Goal: Information Seeking & Learning: Find specific fact

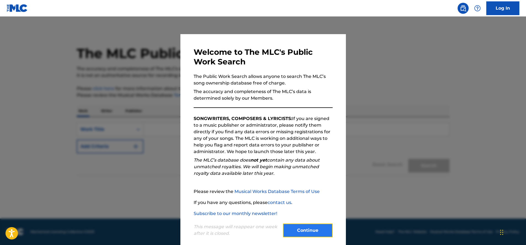
click at [307, 228] on button "Continue" at bounding box center [308, 231] width 50 height 14
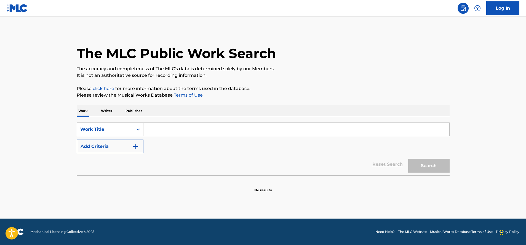
click at [135, 122] on div "SearchWithCriteriab5806c63-5b21-4645-ad2d-8c5869d2ed4f Work Title Add Criteria …" at bounding box center [263, 146] width 373 height 58
click at [136, 125] on div "Search Form" at bounding box center [138, 130] width 10 height 10
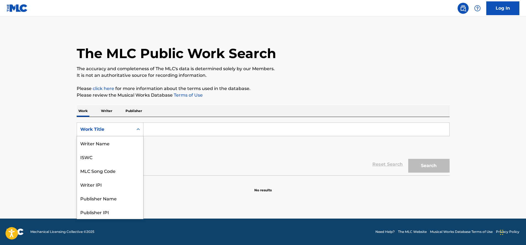
scroll to position [28, 0]
click at [105, 145] on div "MLC Song Code" at bounding box center [110, 144] width 66 height 14
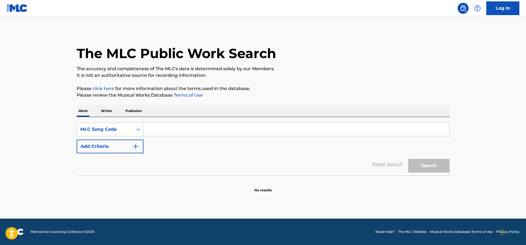
click at [168, 127] on input "Search Form" at bounding box center [296, 129] width 306 height 13
paste input "DV9D00"
type input "DV9D00"
click at [408, 159] on button "Search" at bounding box center [428, 166] width 41 height 14
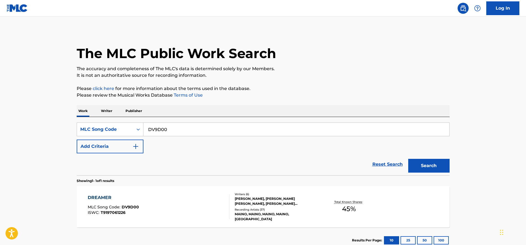
click at [196, 198] on div "DREAMER MLC Song Code : DV9D00 ISWC : T9197061226" at bounding box center [159, 207] width 142 height 25
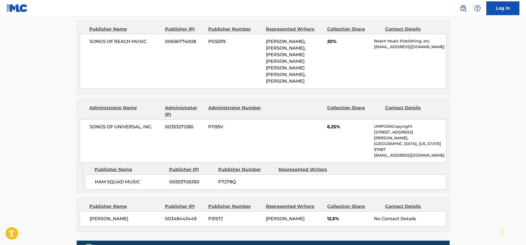
scroll to position [363, 0]
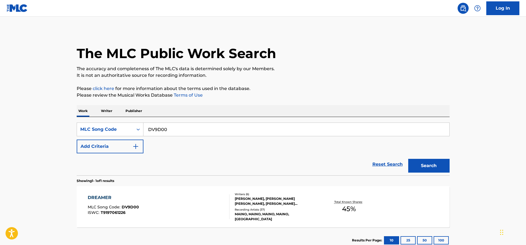
click at [227, 129] on input "DV9D00" at bounding box center [296, 129] width 306 height 13
paste input "BA8406"
type input "BA8406"
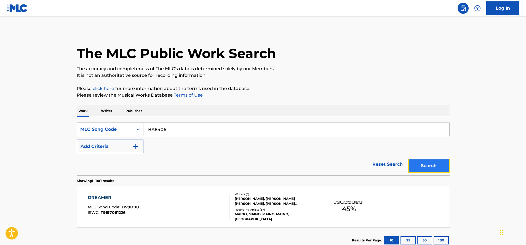
click at [412, 166] on button "Search" at bounding box center [428, 166] width 41 height 14
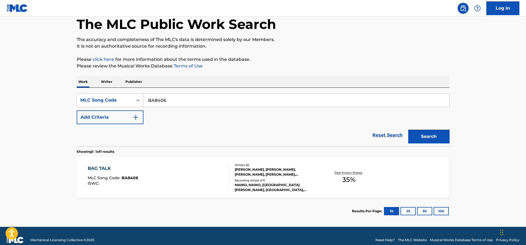
scroll to position [38, 0]
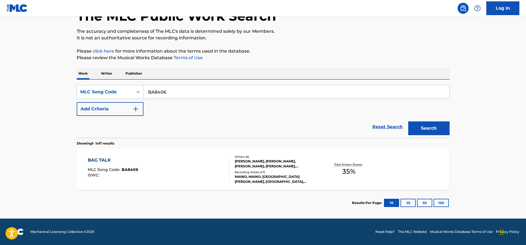
click at [236, 161] on div "[PERSON_NAME], [PERSON_NAME], [PERSON_NAME], [PERSON_NAME], [PERSON_NAME] [PERS…" at bounding box center [276, 164] width 83 height 10
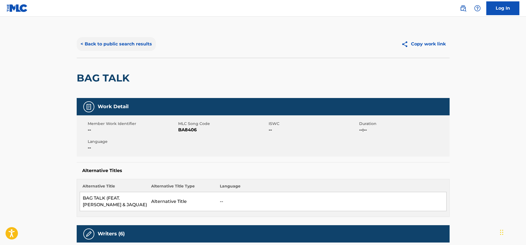
click at [145, 42] on button "< Back to public search results" at bounding box center [116, 44] width 79 height 14
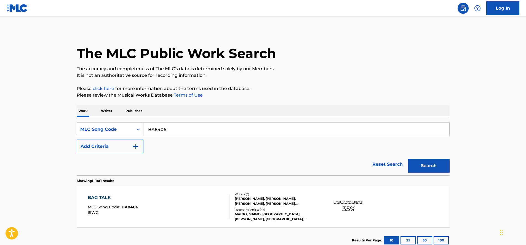
scroll to position [23, 0]
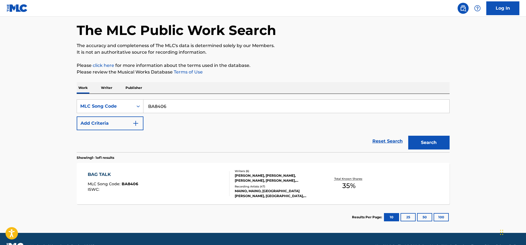
click at [197, 106] on input "BA8406" at bounding box center [296, 106] width 306 height 13
paste input "AA65QC"
click at [421, 141] on button "Search" at bounding box center [428, 143] width 41 height 14
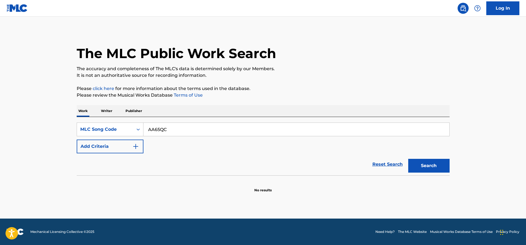
click at [179, 131] on input "AA65QC" at bounding box center [296, 129] width 306 height 13
click at [149, 132] on input "AA65QC" at bounding box center [296, 129] width 306 height 13
click at [408, 159] on button "Search" at bounding box center [428, 166] width 41 height 14
click at [173, 134] on input "AA65QC" at bounding box center [296, 129] width 306 height 13
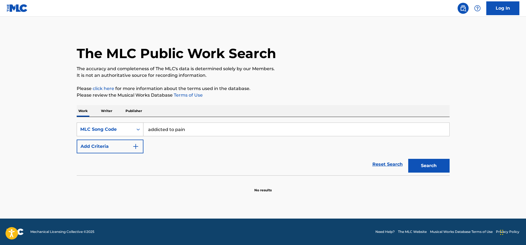
type input "addicted to pain"
click at [123, 131] on div "MLC Song Code" at bounding box center [105, 129] width 50 height 7
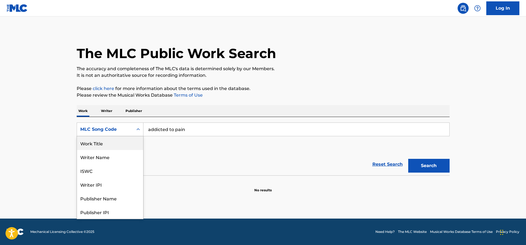
click at [111, 147] on div "Work Title" at bounding box center [110, 144] width 66 height 14
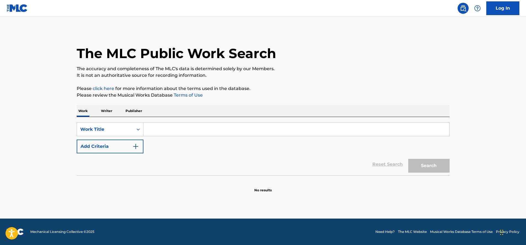
click at [266, 127] on input "Search Form" at bounding box center [296, 129] width 306 height 13
type input "addicted to pain"
click at [408, 159] on button "Search" at bounding box center [428, 166] width 41 height 14
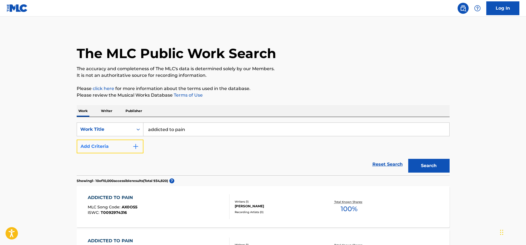
click at [130, 151] on button "Add Criteria" at bounding box center [110, 147] width 67 height 14
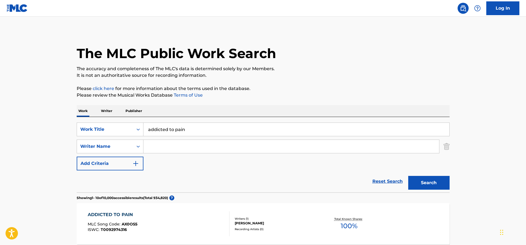
click at [168, 147] on input "Search Form" at bounding box center [291, 146] width 296 height 13
type input "[PERSON_NAME]"
click at [408, 176] on button "Search" at bounding box center [428, 183] width 41 height 14
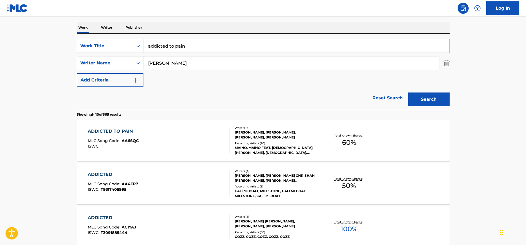
scroll to position [87, 0]
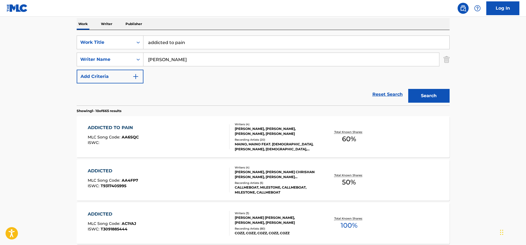
click at [181, 139] on div "ADDICTED TO PAIN MLC Song Code : AA6SQC ISWC :" at bounding box center [159, 137] width 142 height 25
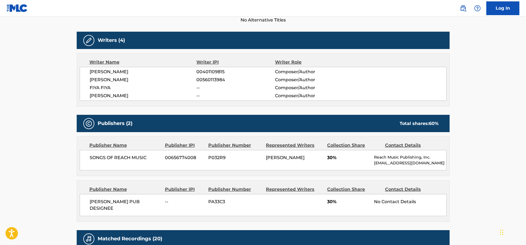
scroll to position [161, 0]
